Goal: Check status: Check status

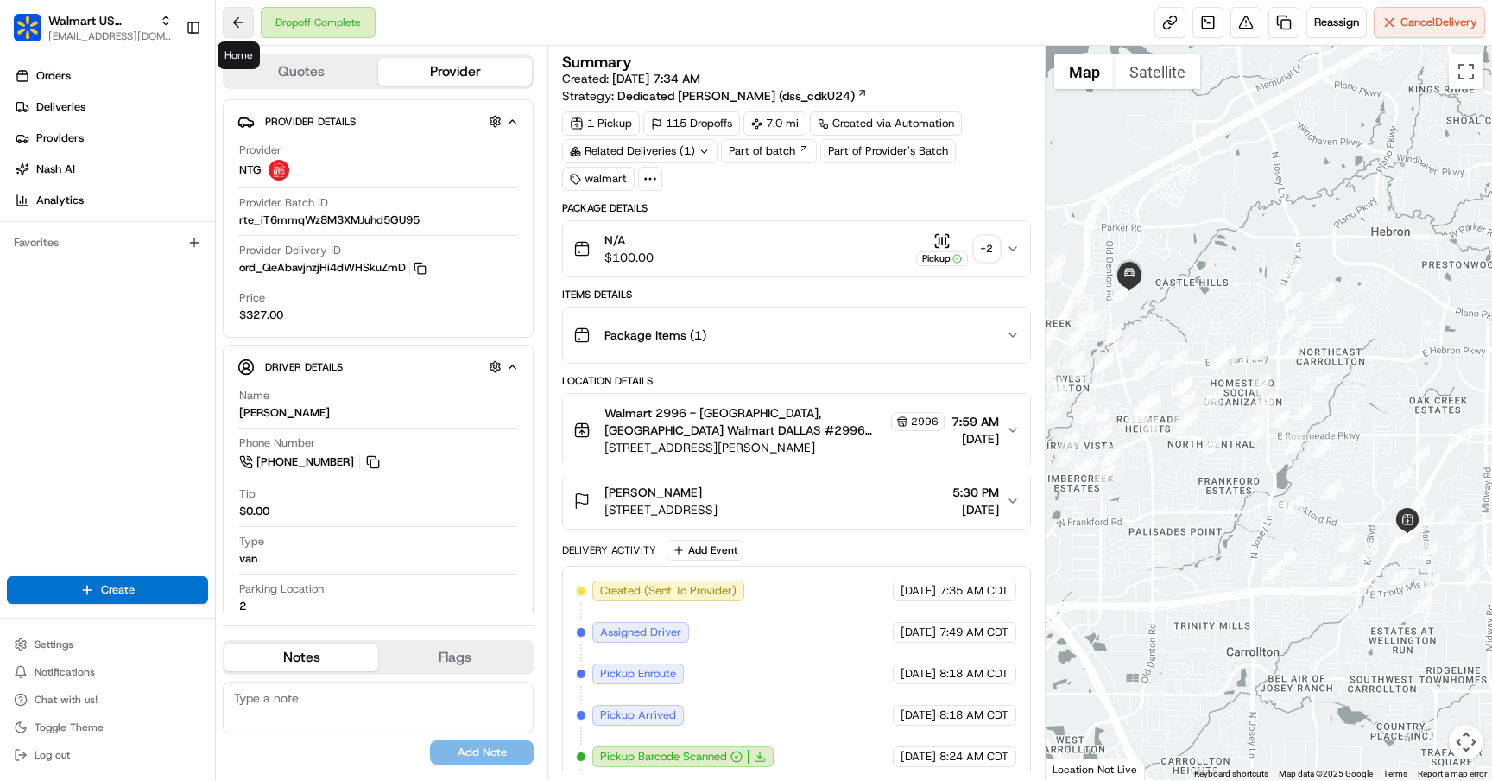
click at [238, 15] on button at bounding box center [238, 22] width 31 height 31
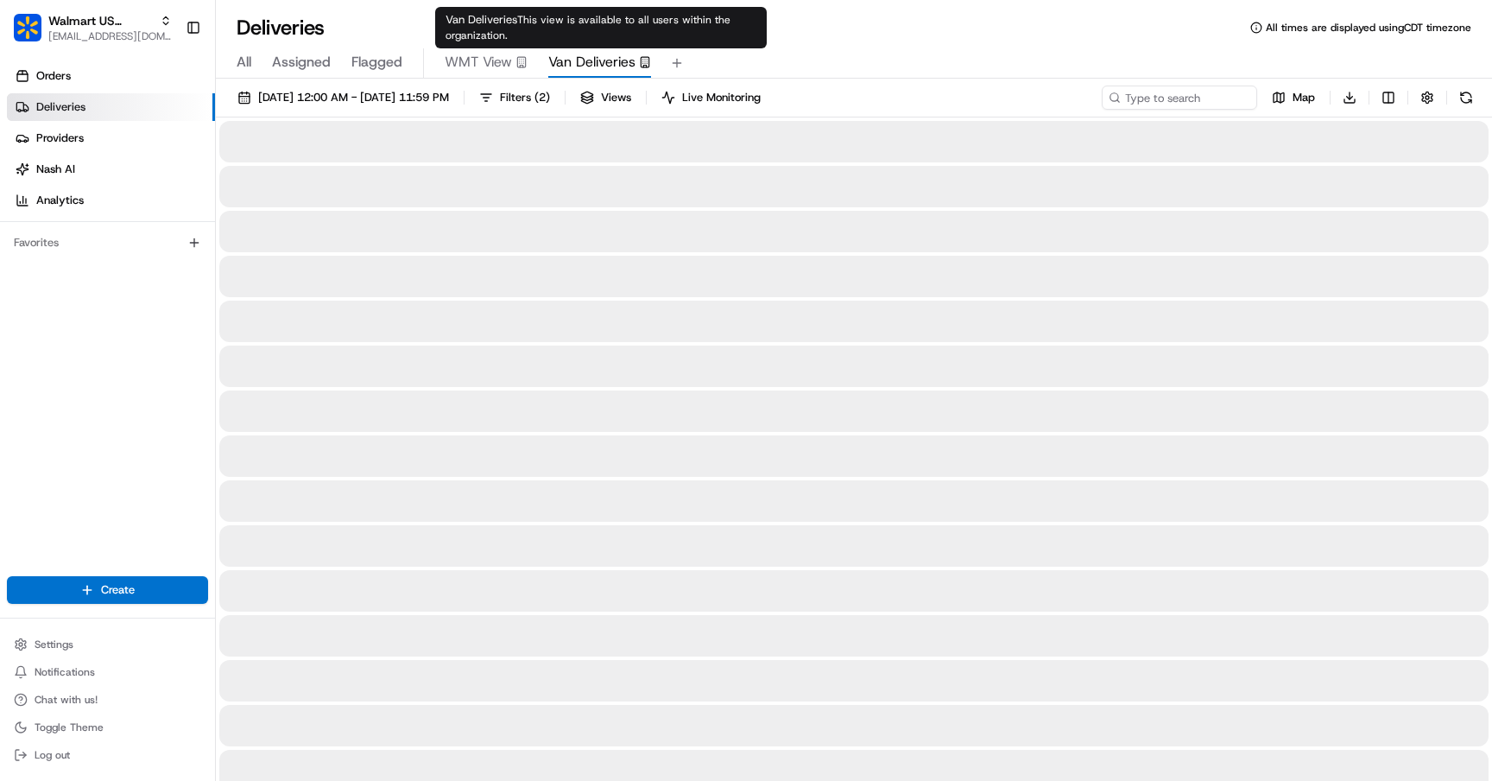
click at [605, 72] on span "Van Deliveries" at bounding box center [591, 62] width 87 height 21
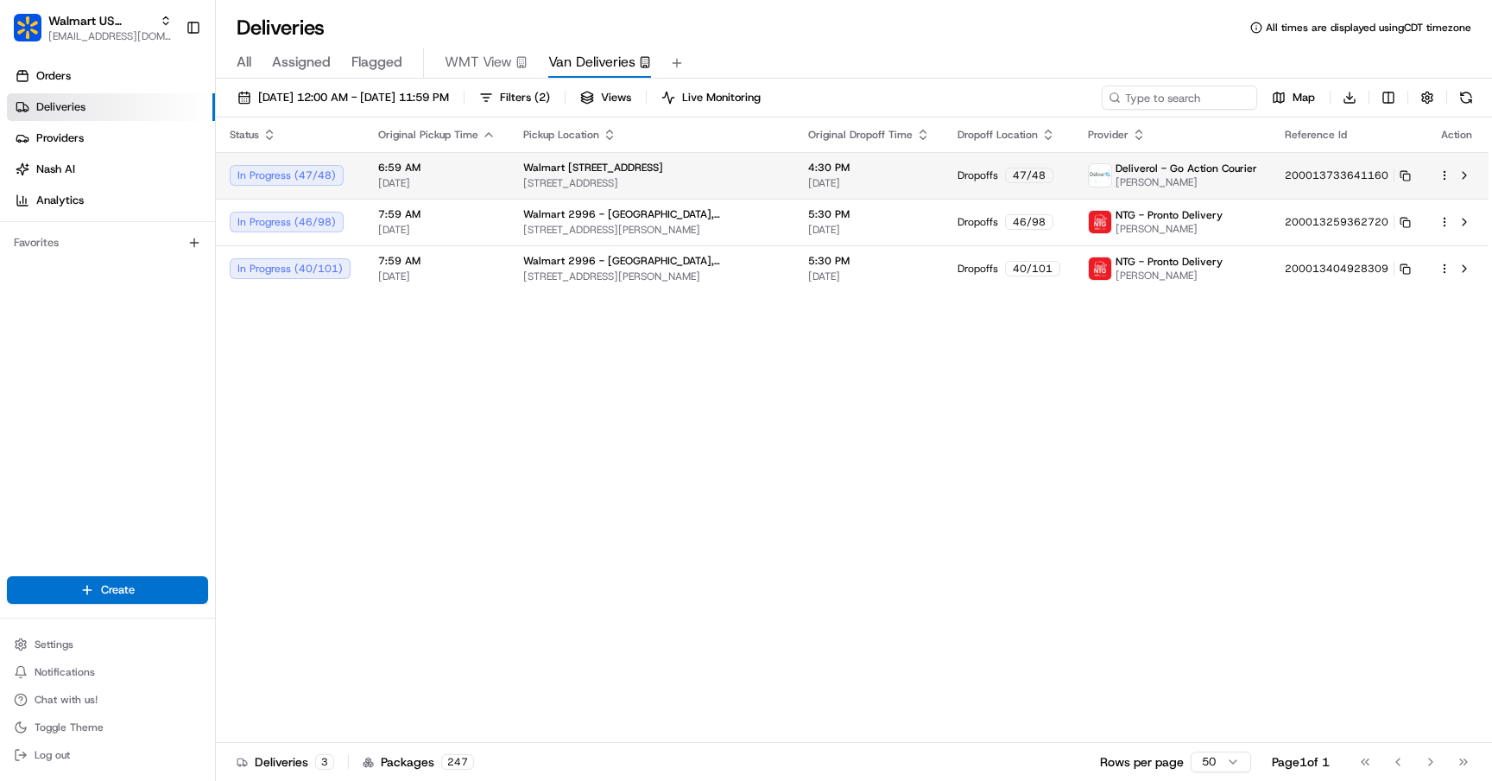
click at [329, 173] on div "In Progress ( 47 / 48 )" at bounding box center [290, 175] width 121 height 21
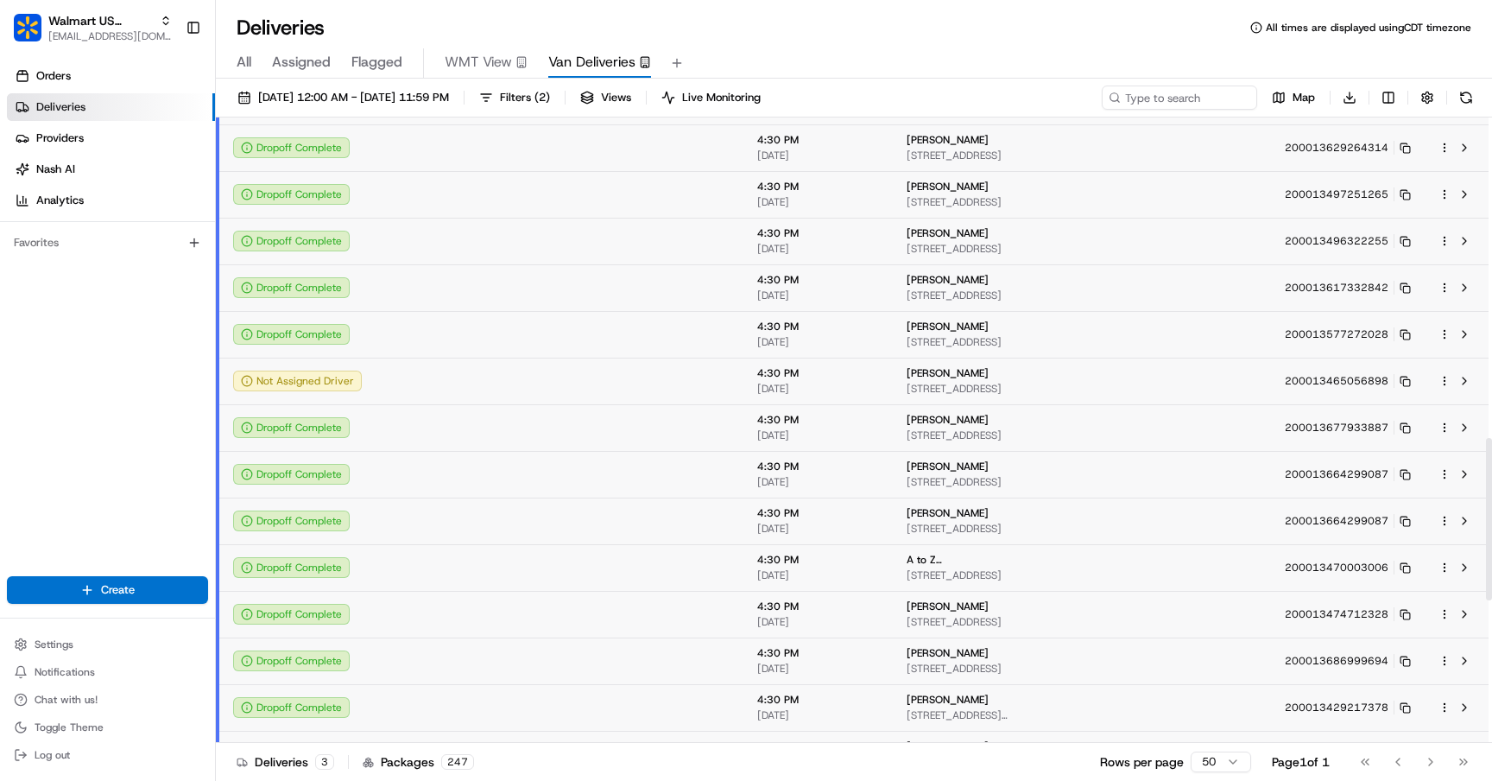
scroll to position [1075, 0]
